Goal: Obtain resource: Obtain resource

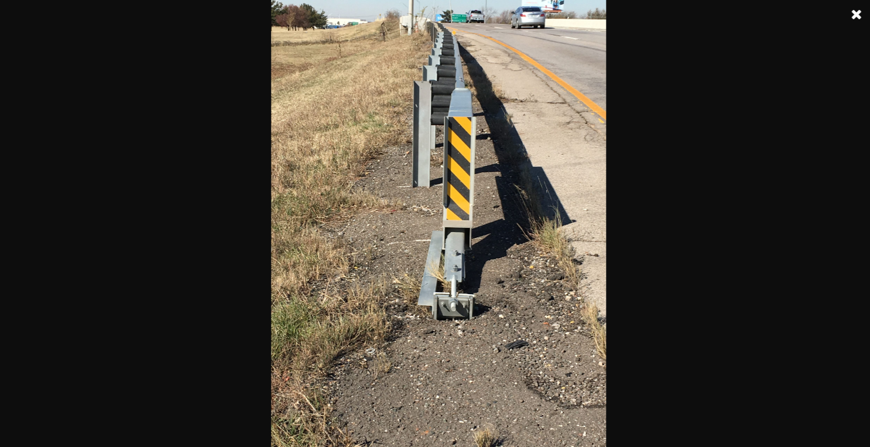
click at [491, 185] on img at bounding box center [438, 223] width 335 height 447
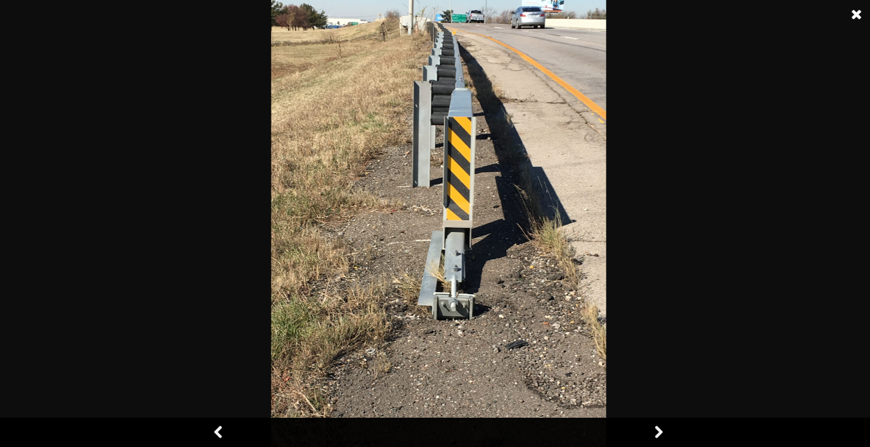
click at [857, 12] on link at bounding box center [856, 14] width 29 height 29
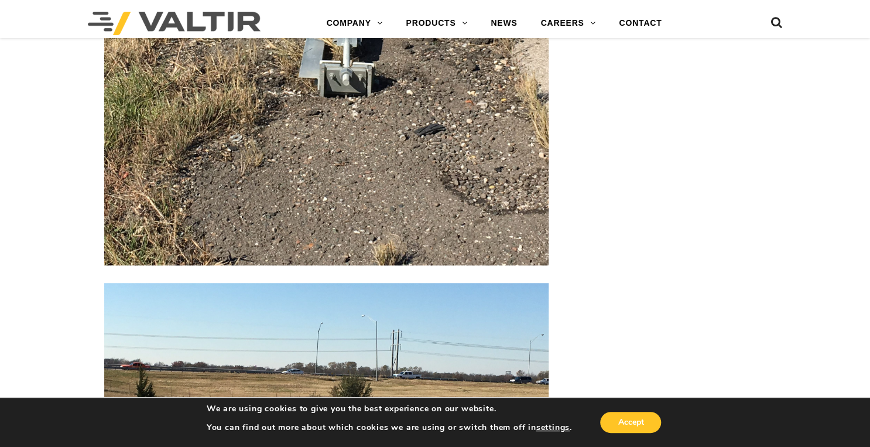
scroll to position [2671, 0]
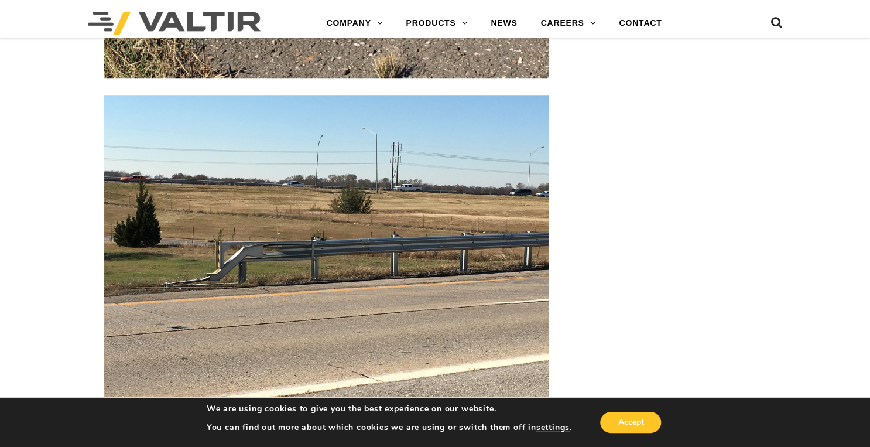
click at [377, 248] on img at bounding box center [326, 261] width 444 height 333
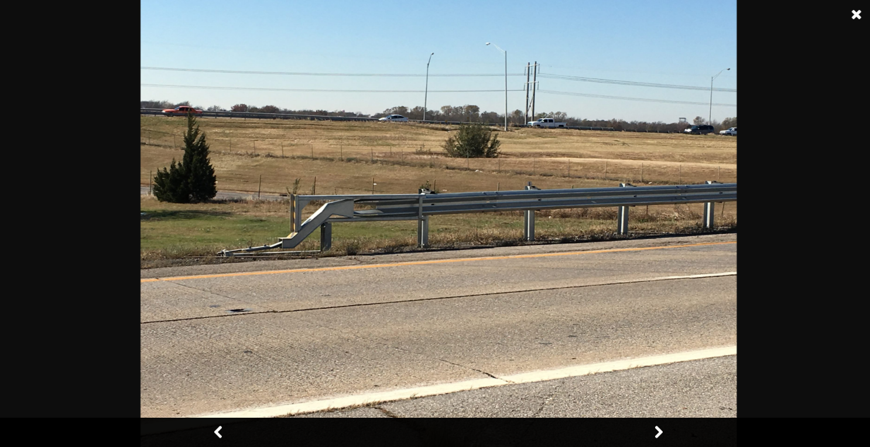
click at [846, 19] on link at bounding box center [856, 14] width 29 height 29
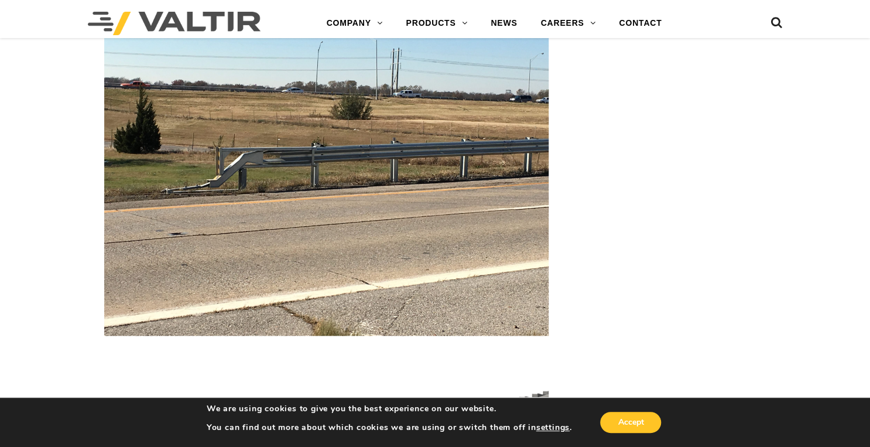
scroll to position [2952, 0]
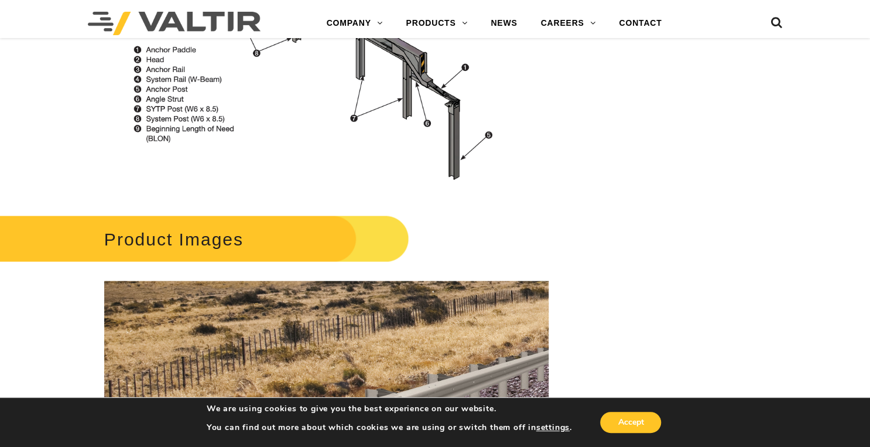
scroll to position [1031, 0]
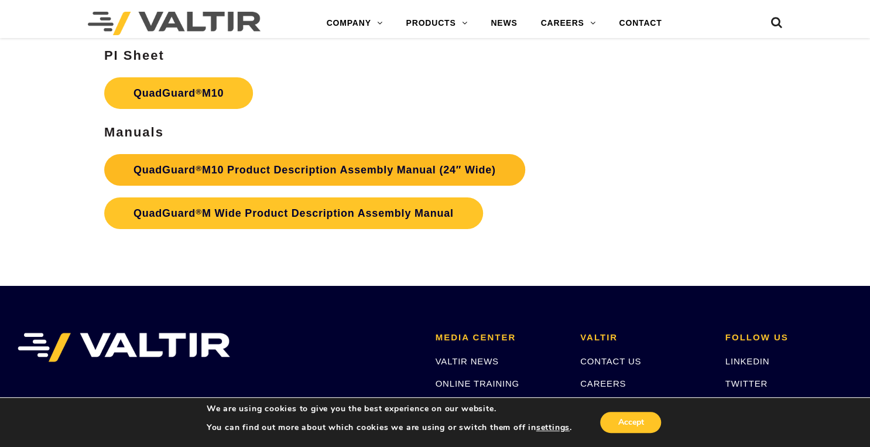
scroll to position [4052, 0]
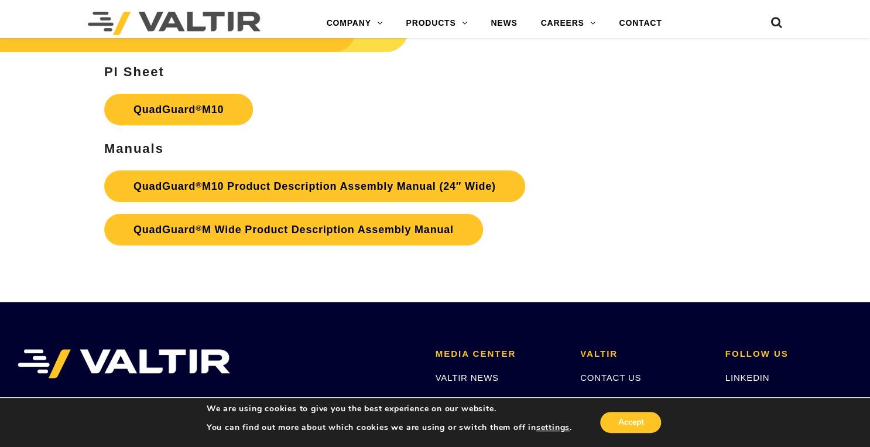
click at [309, 142] on h3 "Manuals" at bounding box center [326, 149] width 444 height 14
click at [265, 237] on p "QuadGuard ® M10 Product Description Assembly Manual (24″ Wide) QuadGuard ® M Wi…" at bounding box center [326, 208] width 444 height 87
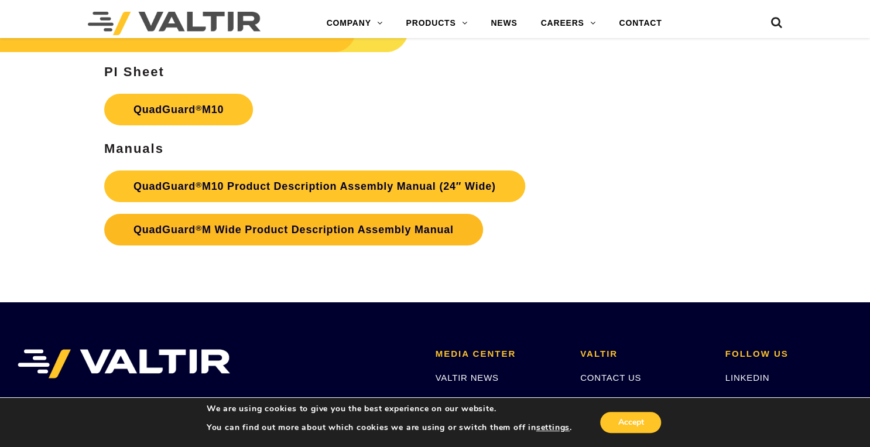
click at [246, 214] on link "QuadGuard ® M Wide Product Description Assembly Manual" at bounding box center [293, 230] width 379 height 32
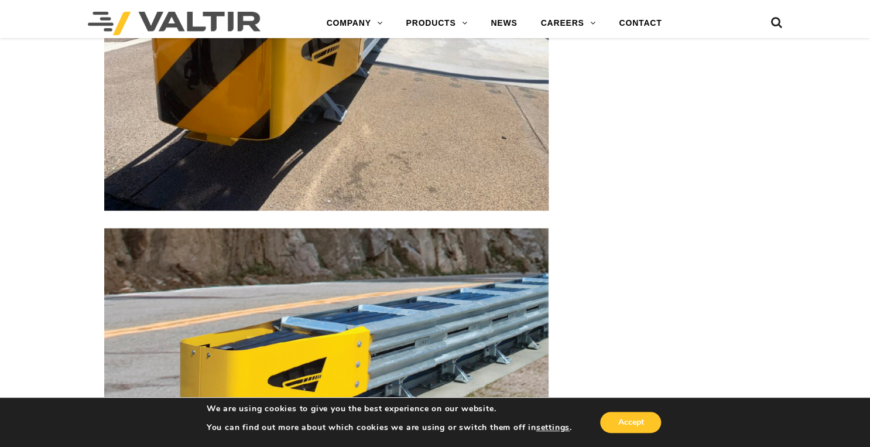
scroll to position [3537, 0]
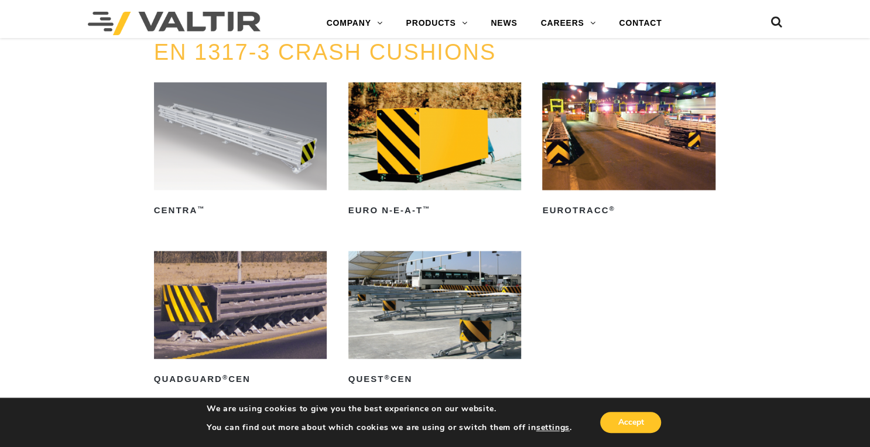
scroll to position [3279, 0]
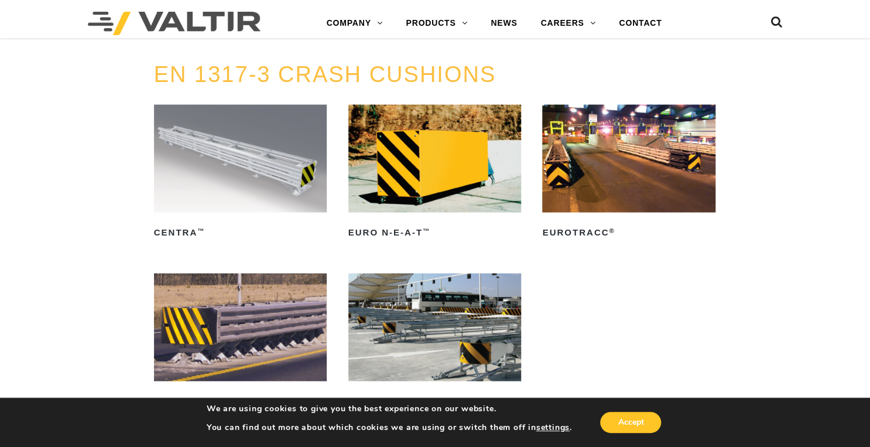
drag, startPoint x: 501, startPoint y: 333, endPoint x: 473, endPoint y: 190, distance: 145.6
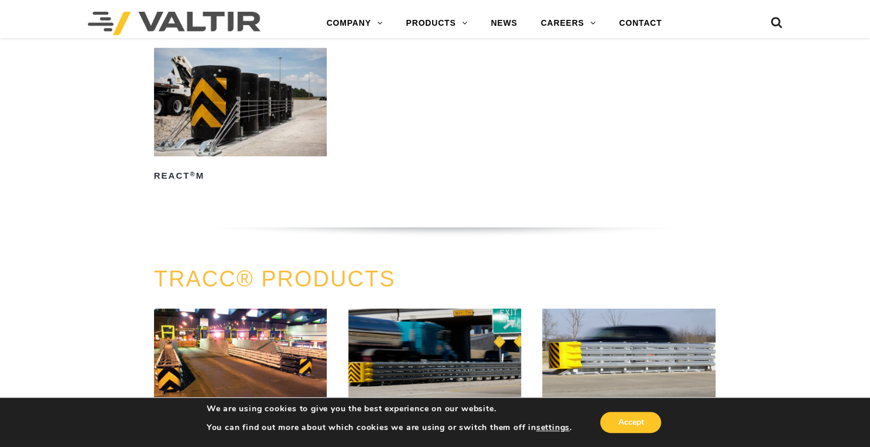
scroll to position [1452, 0]
